Goal: Task Accomplishment & Management: Complete application form

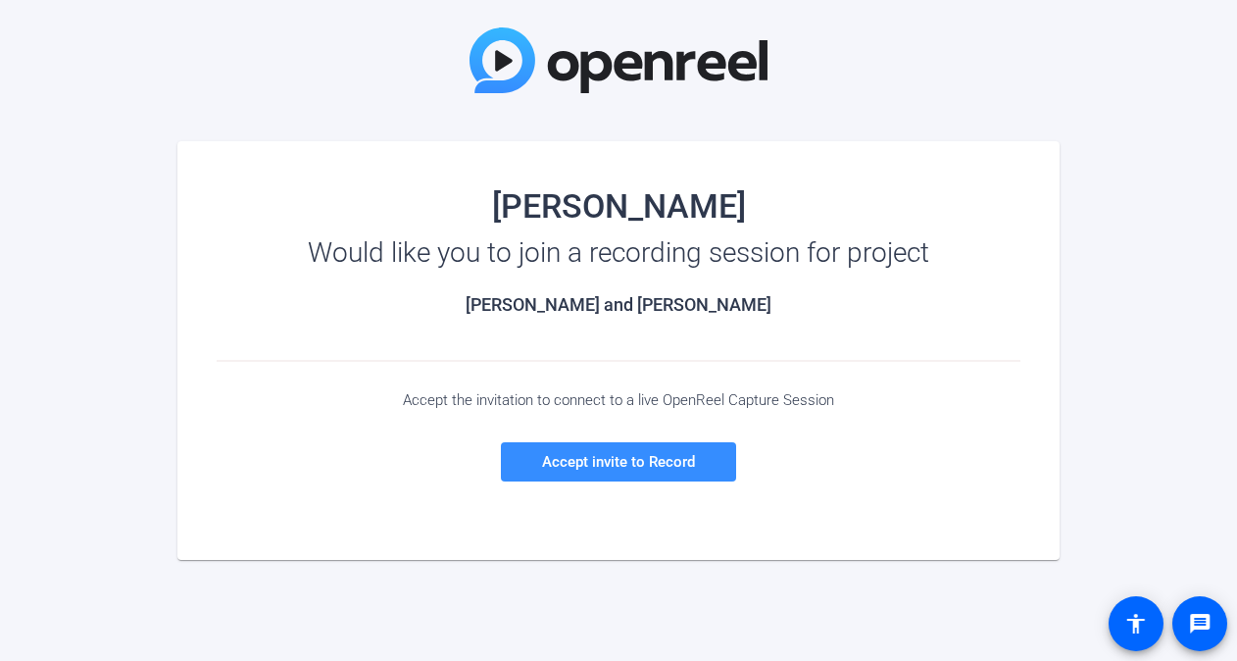
scroll to position [183, 0]
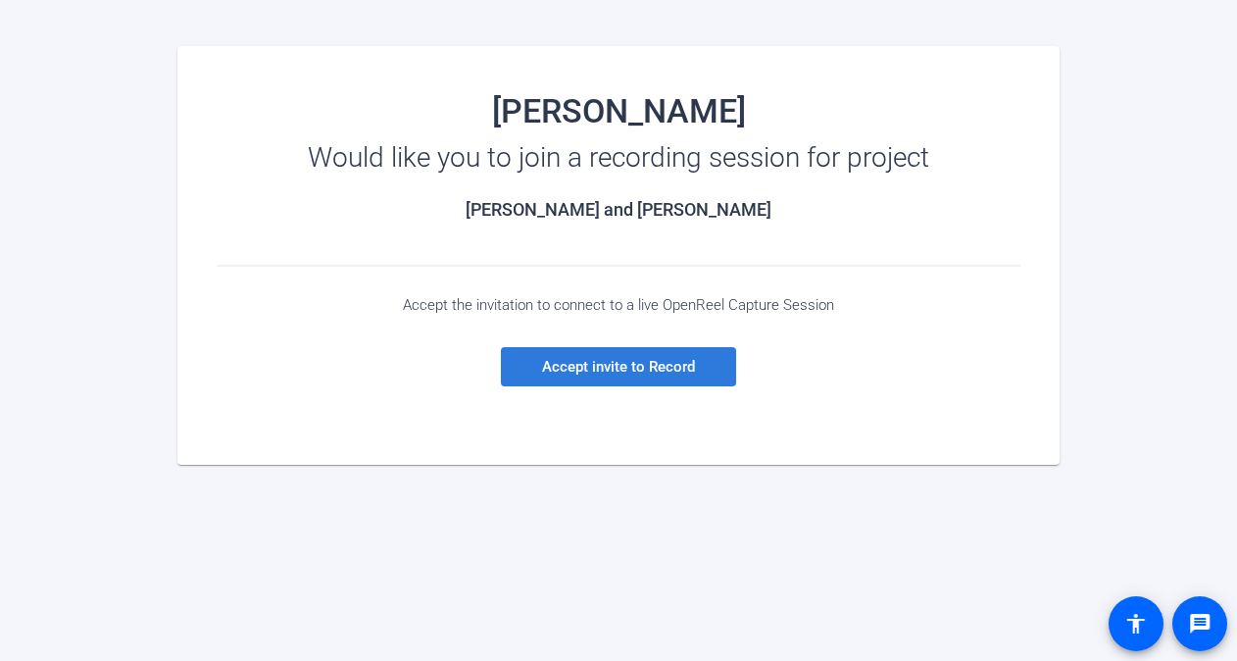
click at [633, 378] on span at bounding box center [618, 366] width 235 height 47
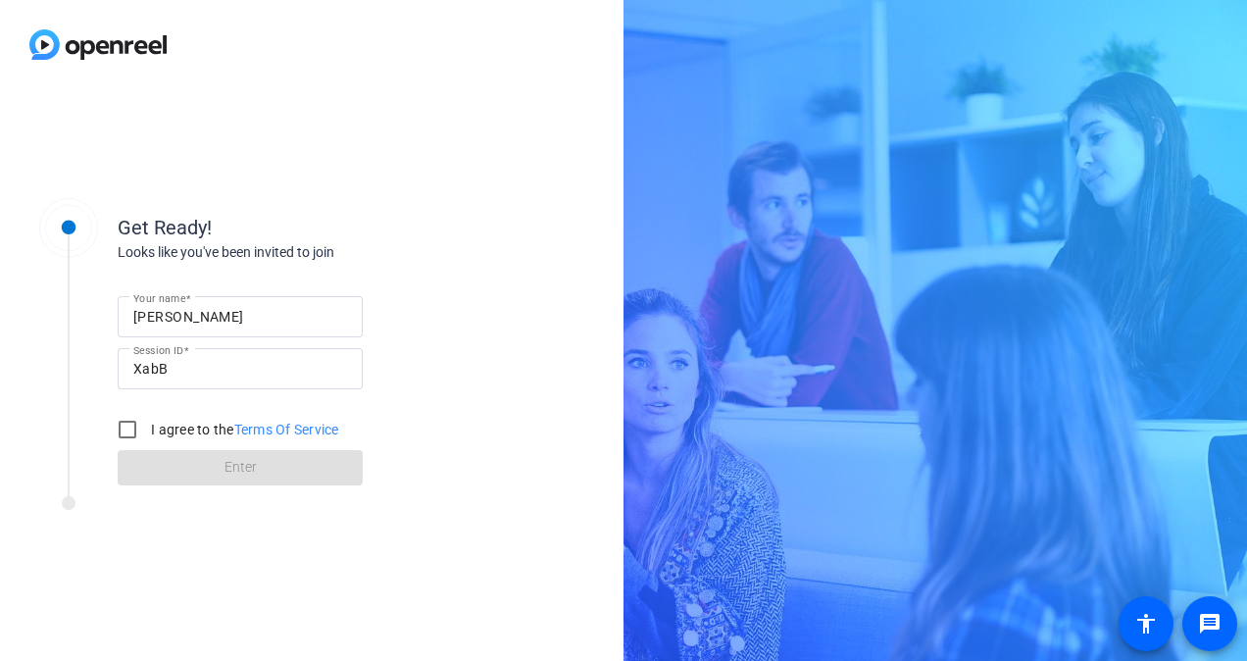
click at [453, 159] on div "Get Ready! Looks like you've been invited to join Your name [PERSON_NAME] Sessi…" at bounding box center [311, 374] width 623 height 571
click at [123, 427] on input "I agree to the Terms Of Service" at bounding box center [127, 429] width 39 height 39
checkbox input "true"
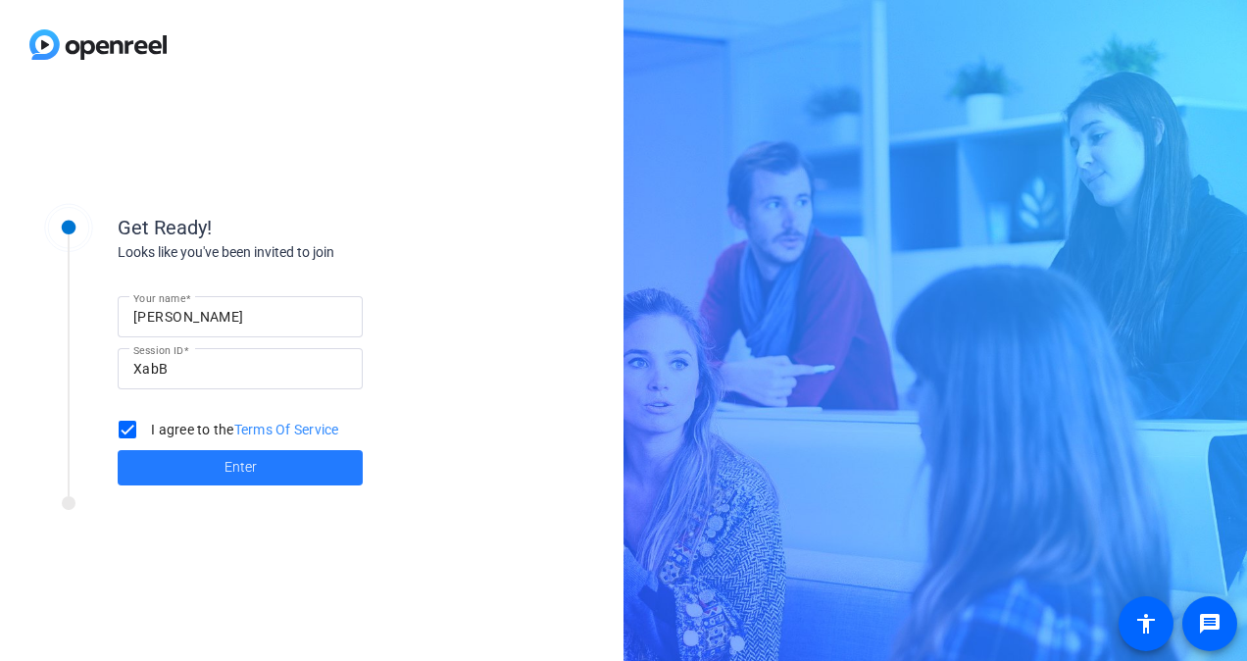
click at [239, 467] on span "Enter" at bounding box center [240, 467] width 32 height 21
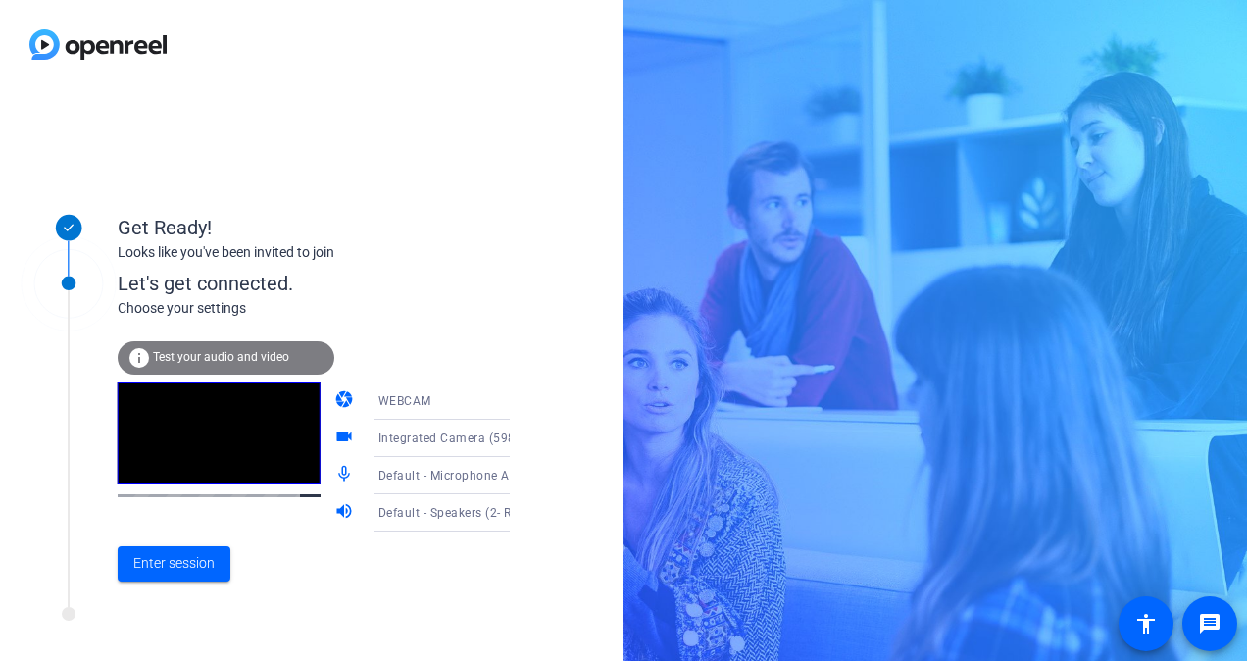
click at [341, 81] on div at bounding box center [311, 44] width 623 height 89
